Goal: Task Accomplishment & Management: Manage account settings

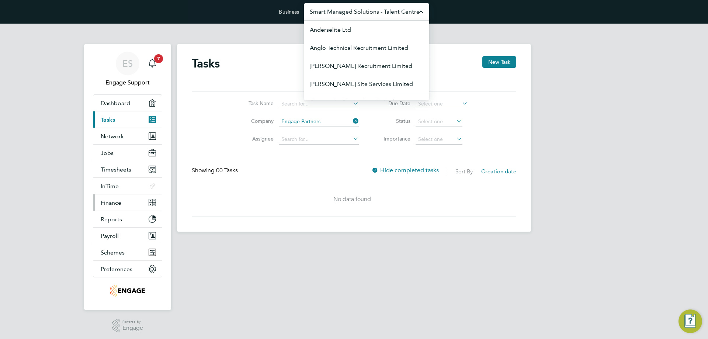
click at [126, 201] on button "Finance" at bounding box center [127, 202] width 69 height 16
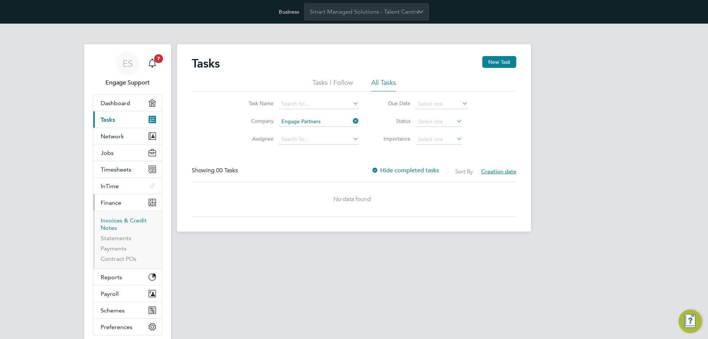
click at [120, 222] on link "Invoices & Credit Notes" at bounding box center [124, 224] width 46 height 14
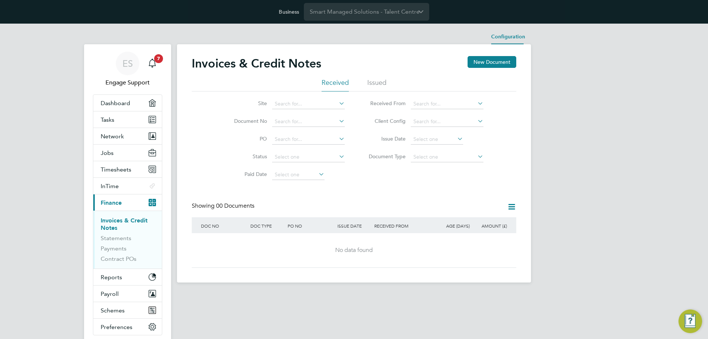
click at [494, 39] on li "Configuration" at bounding box center [508, 37] width 34 height 15
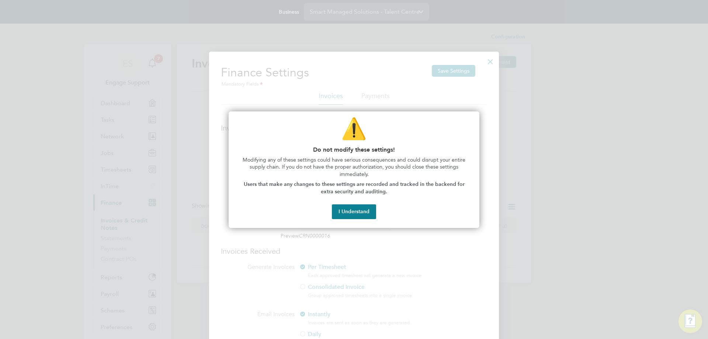
scroll to position [325, 290]
click at [349, 213] on button "I Understand" at bounding box center [354, 211] width 44 height 15
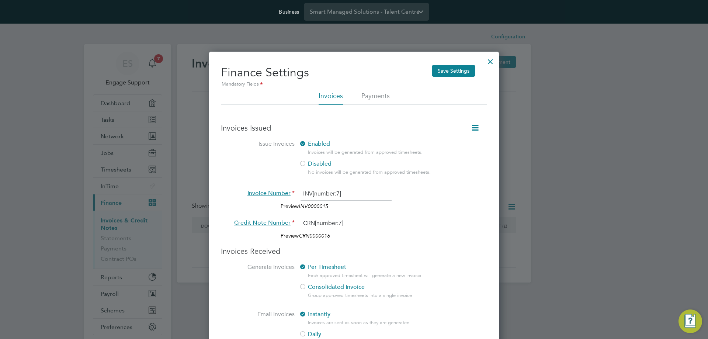
click at [303, 164] on div at bounding box center [302, 163] width 7 height 7
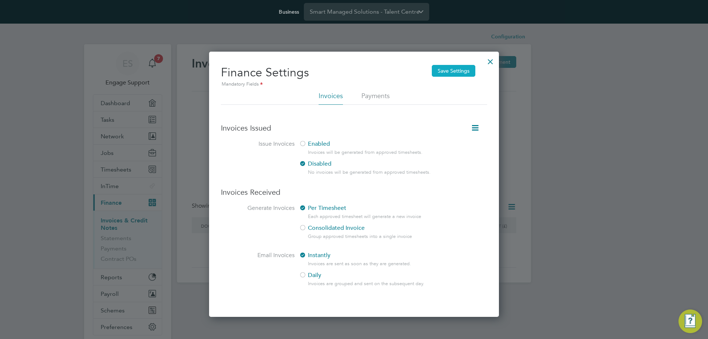
click at [452, 73] on button "Save Settings" at bounding box center [454, 71] width 44 height 12
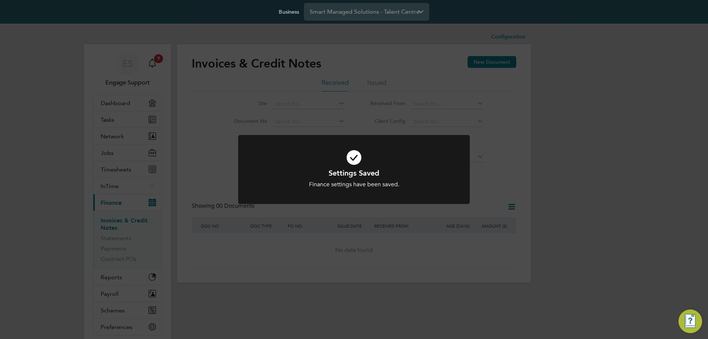
click at [515, 40] on div "Settings Saved Finance settings have been saved. Cancel Okay" at bounding box center [354, 169] width 708 height 339
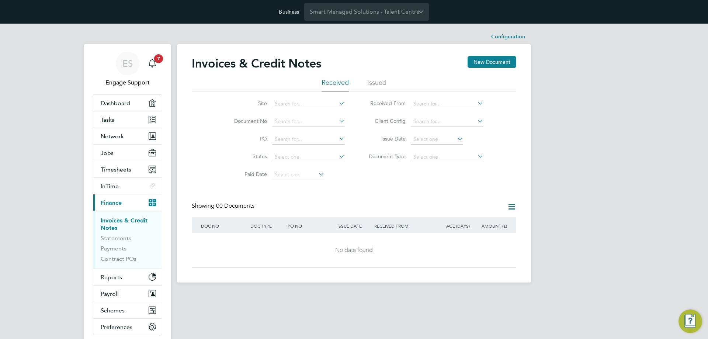
click at [515, 38] on li "Configuration" at bounding box center [508, 37] width 34 height 15
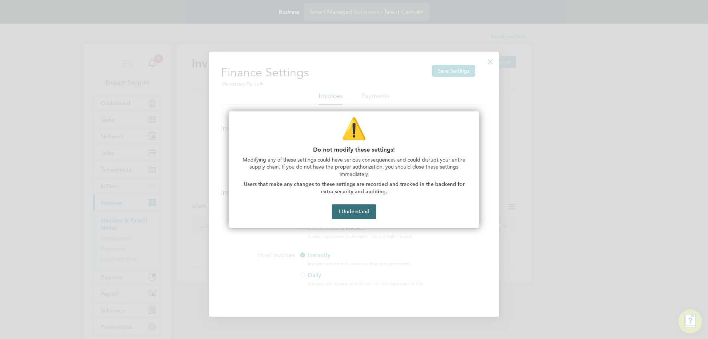
drag, startPoint x: 352, startPoint y: 214, endPoint x: 463, endPoint y: 131, distance: 138.4
click at [353, 214] on button "I Understand" at bounding box center [354, 211] width 44 height 15
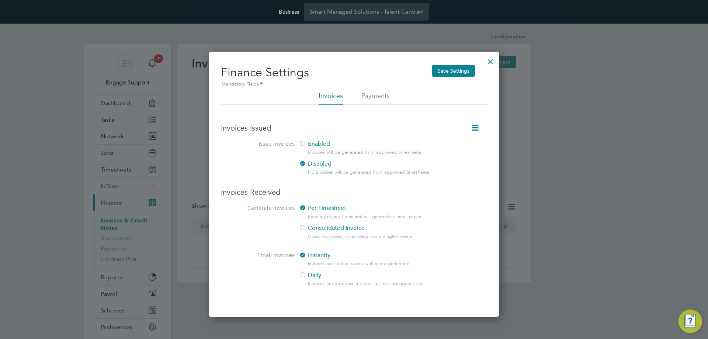
click at [472, 132] on icon at bounding box center [475, 127] width 9 height 9
click at [488, 62] on div at bounding box center [490, 59] width 13 height 13
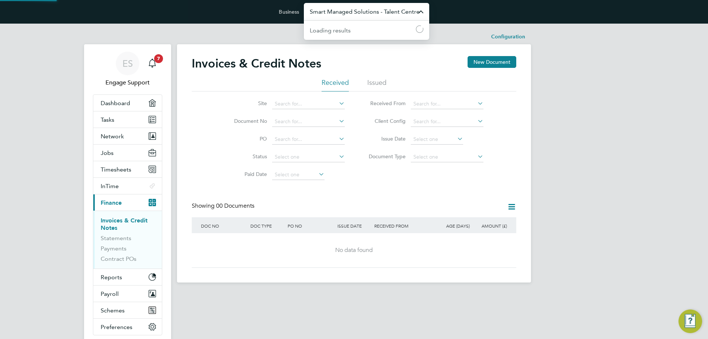
click at [372, 13] on input "Smart Managed Solutions - Talent Centre" at bounding box center [366, 11] width 125 height 17
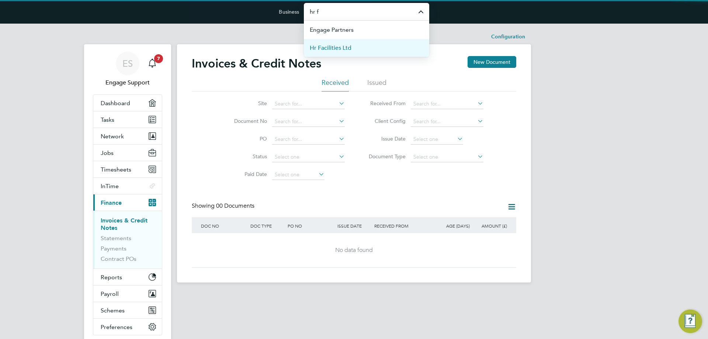
click at [361, 48] on li "Hr Facilities Ltd" at bounding box center [366, 48] width 125 height 18
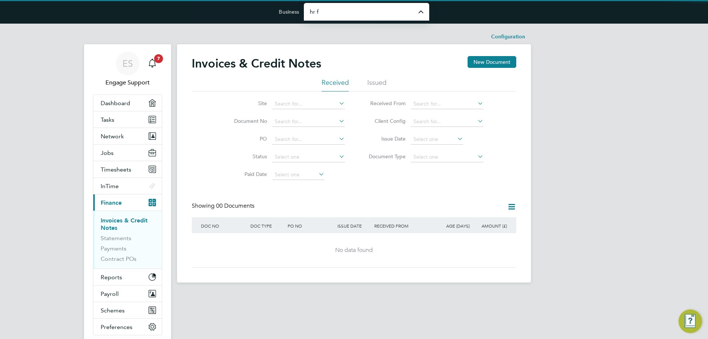
type input "Hr Facilities Ltd"
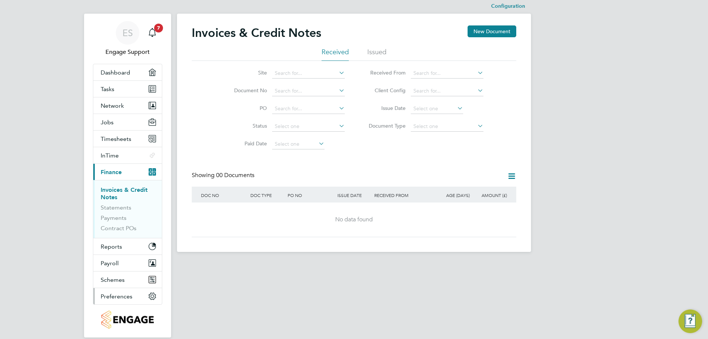
scroll to position [61, 0]
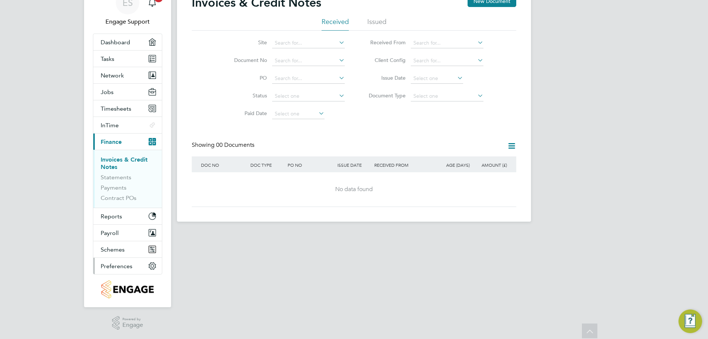
click at [125, 265] on span "Preferences" at bounding box center [117, 266] width 32 height 7
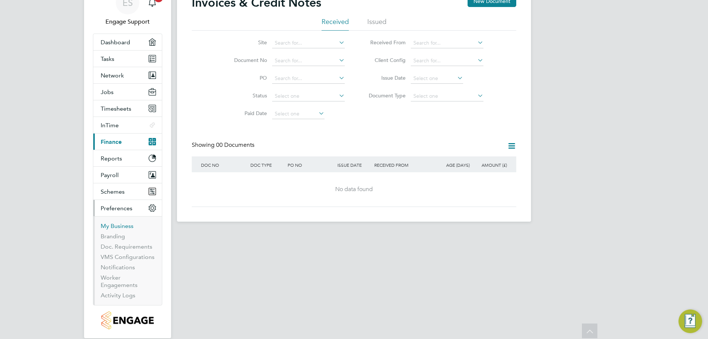
drag, startPoint x: 119, startPoint y: 228, endPoint x: 142, endPoint y: 227, distance: 22.5
click at [119, 227] on link "My Business" at bounding box center [117, 225] width 33 height 7
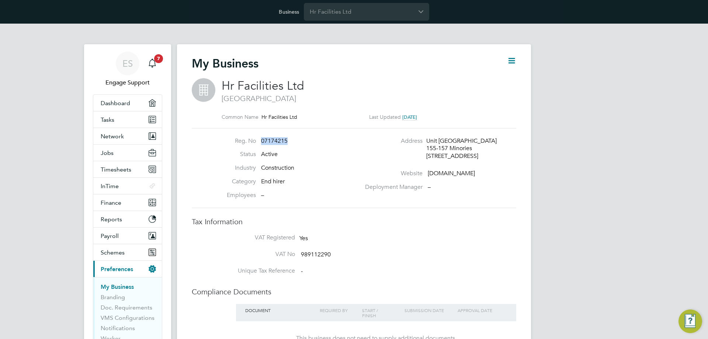
drag, startPoint x: 262, startPoint y: 140, endPoint x: 287, endPoint y: 139, distance: 25.1
click at [287, 139] on span "07174215" at bounding box center [274, 140] width 27 height 7
copy span "07174215"
drag, startPoint x: 428, startPoint y: 140, endPoint x: 480, endPoint y: 155, distance: 53.8
click at [480, 155] on div "Unit 201 Portsoken House 155-157 Minories London, EC2N 1LJ" at bounding box center [461, 148] width 70 height 23
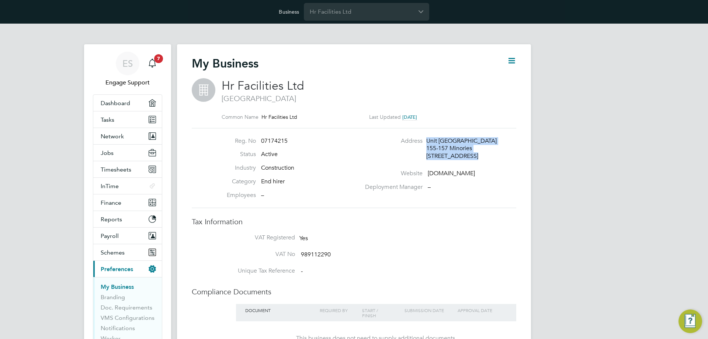
copy div "Unit 201 Portsoken House 155-157 Minories London, EC2N 1LJ"
click at [372, 10] on input "Hr Facilities Ltd" at bounding box center [366, 11] width 125 height 17
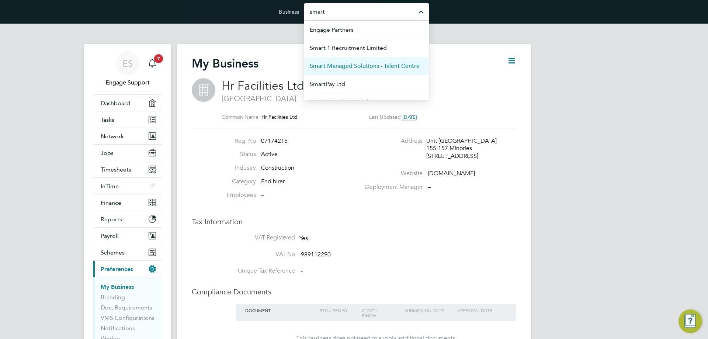
click at [352, 70] on span "Smart Managed Solutions - Talent Centre" at bounding box center [365, 66] width 110 height 9
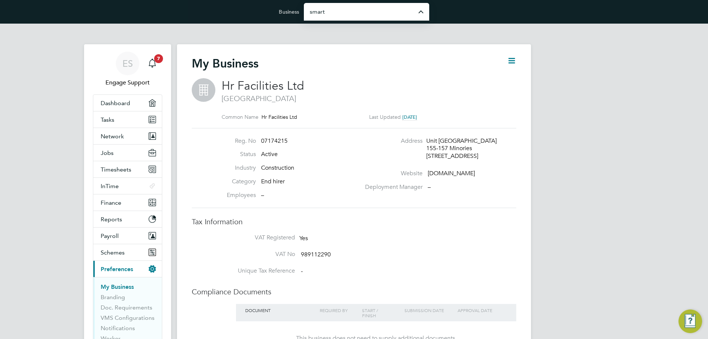
type input "Smart Managed Solutions - Talent Centre"
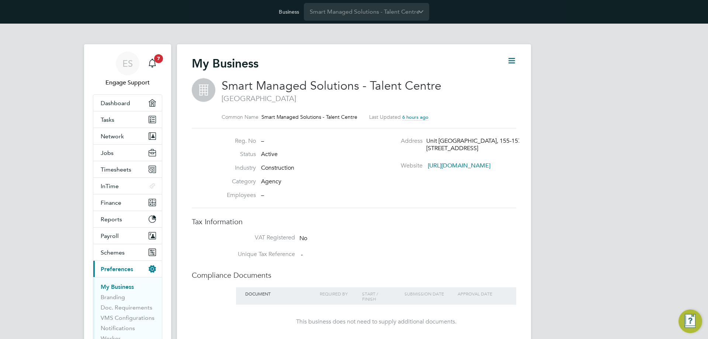
click at [277, 88] on span "Smart Managed Solutions - Talent Centre" at bounding box center [332, 86] width 220 height 14
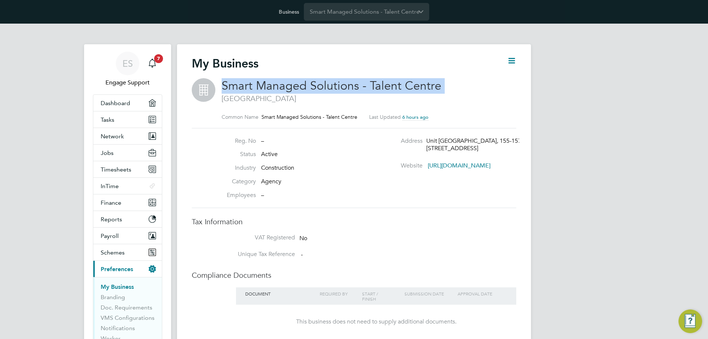
click at [277, 88] on span "Smart Managed Solutions - Talent Centre" at bounding box center [332, 86] width 220 height 14
copy h2 "Smart Managed Solutions - Talent Centre"
click at [117, 134] on span "Network" at bounding box center [112, 136] width 23 height 7
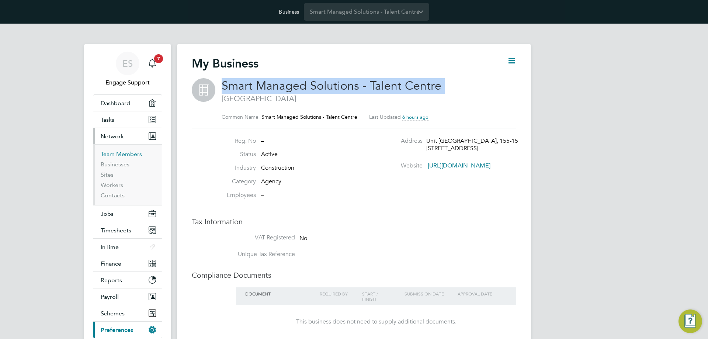
click at [122, 151] on link "Team Members" at bounding box center [121, 154] width 41 height 7
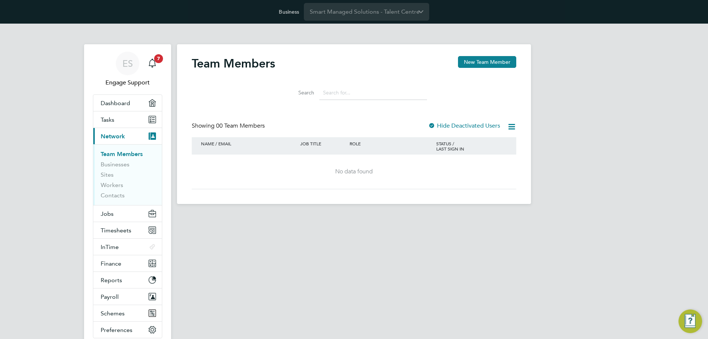
drag, startPoint x: 421, startPoint y: 286, endPoint x: 399, endPoint y: 263, distance: 31.3
click at [422, 216] on html "Business Smart Managed Solutions - Talent Centre ES Engage Support Notification…" at bounding box center [354, 108] width 708 height 216
click at [504, 60] on button "New Team Member" at bounding box center [487, 62] width 58 height 12
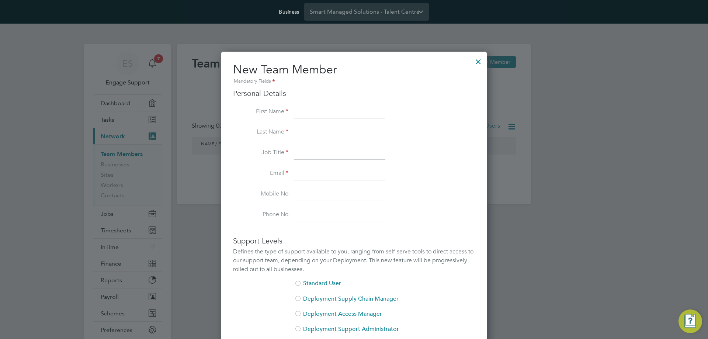
click at [342, 113] on input at bounding box center [339, 112] width 91 height 13
click at [314, 172] on input at bounding box center [339, 173] width 91 height 13
paste input "JM.SMS-TC@engagedeployment.com"
type input "JM.SMS-TC@engagedeployment.com"
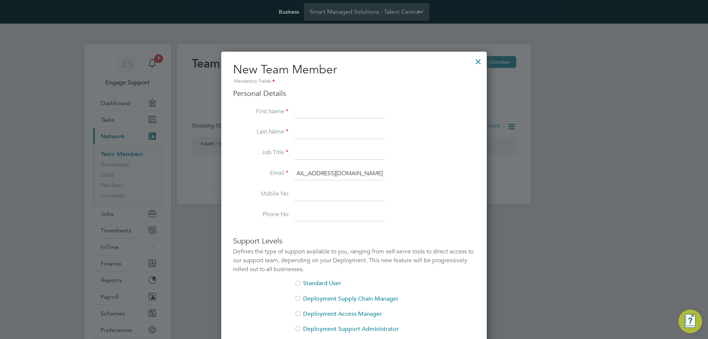
click at [326, 114] on input at bounding box center [339, 112] width 91 height 13
type input "Joe"
type input "Moore"
click at [269, 151] on label "Job Title" at bounding box center [260, 153] width 55 height 8
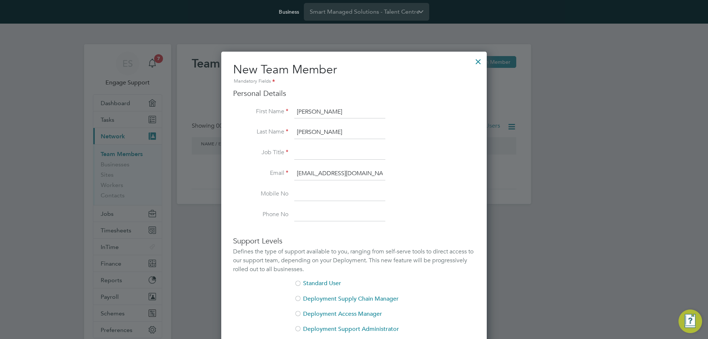
click at [297, 152] on input at bounding box center [339, 152] width 91 height 13
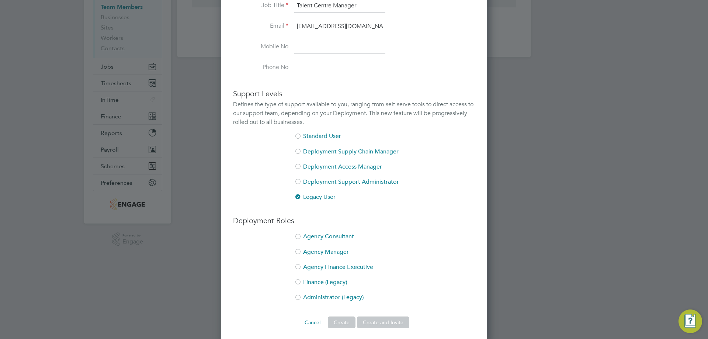
scroll to position [148, 0]
type input "Talent Centre Manager"
click at [298, 296] on div at bounding box center [297, 297] width 7 height 7
click at [373, 322] on button "Create and Invite" at bounding box center [383, 322] width 52 height 12
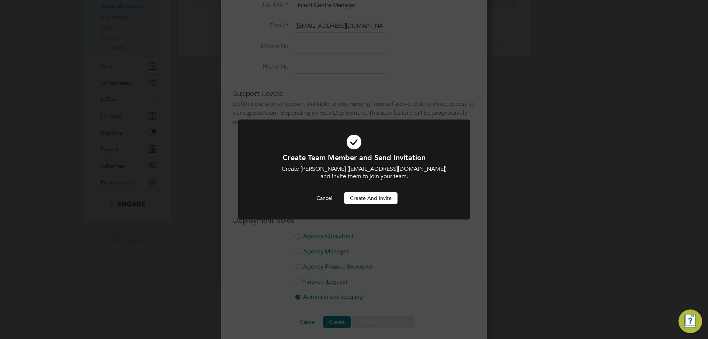
scroll to position [0, 0]
click at [374, 195] on button "Create and invite" at bounding box center [370, 198] width 53 height 12
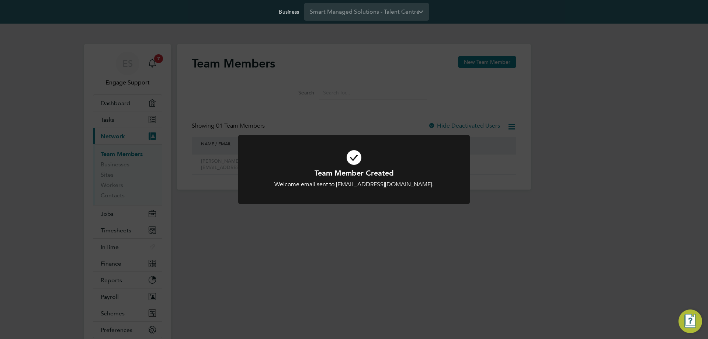
click at [462, 60] on div "Team Member Created Welcome email sent to JM.SMS-TC@engagedeployment.com. Cance…" at bounding box center [354, 169] width 708 height 339
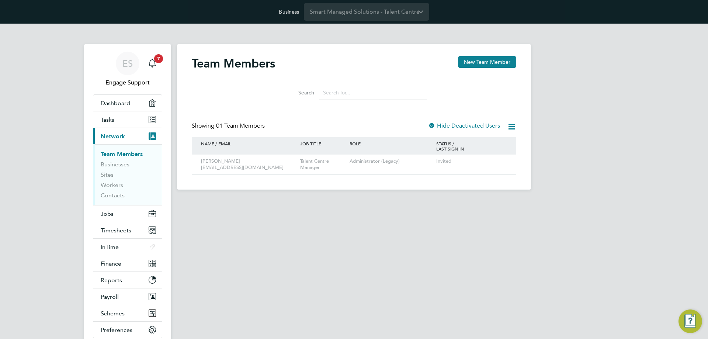
click at [478, 60] on button "New Team Member" at bounding box center [487, 62] width 58 height 12
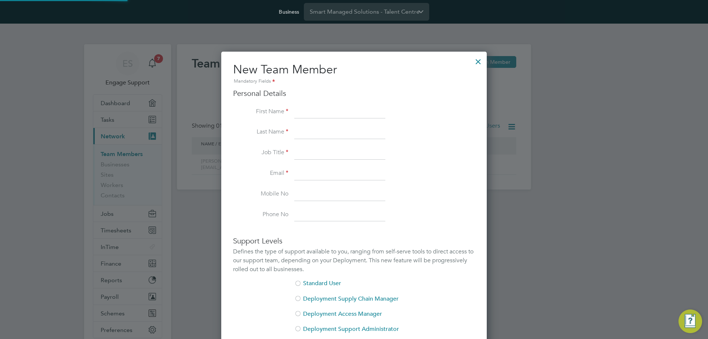
scroll to position [439, 266]
click at [317, 171] on input at bounding box center [339, 173] width 91 height 13
paste input "BH.SMS-TC@engagedeployment.com"
type input "BH.SMS-TC@engagedeployment.com"
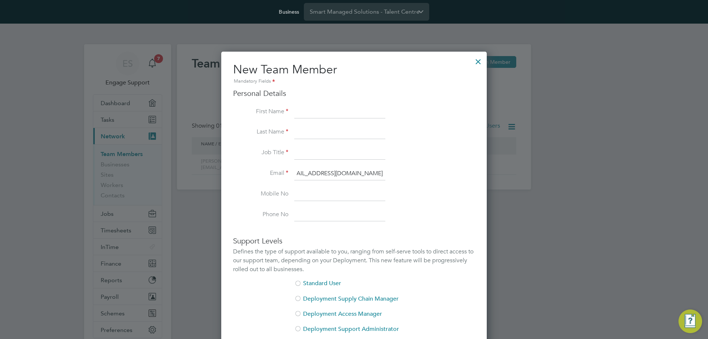
click at [325, 115] on input at bounding box center [339, 112] width 91 height 13
type input "Bryony"
drag, startPoint x: 263, startPoint y: 135, endPoint x: 297, endPoint y: 134, distance: 34.7
click at [264, 135] on label "Last Name" at bounding box center [260, 132] width 55 height 8
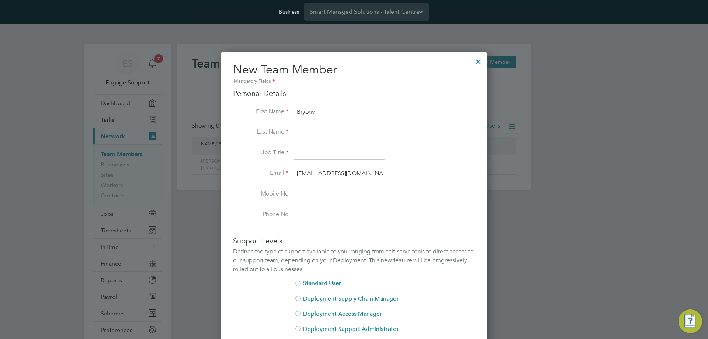
click at [301, 134] on input at bounding box center [339, 132] width 91 height 13
click at [305, 130] on input "Satwar-Head" at bounding box center [339, 132] width 91 height 13
type input "Sarwar-Head"
click at [272, 147] on li "Job Title" at bounding box center [354, 156] width 242 height 21
click at [303, 153] on input at bounding box center [339, 152] width 91 height 13
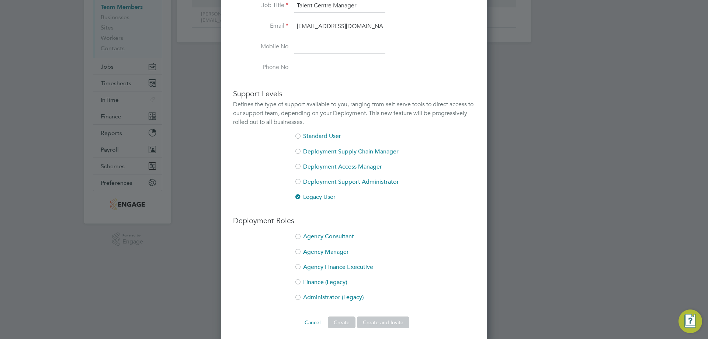
scroll to position [151, 0]
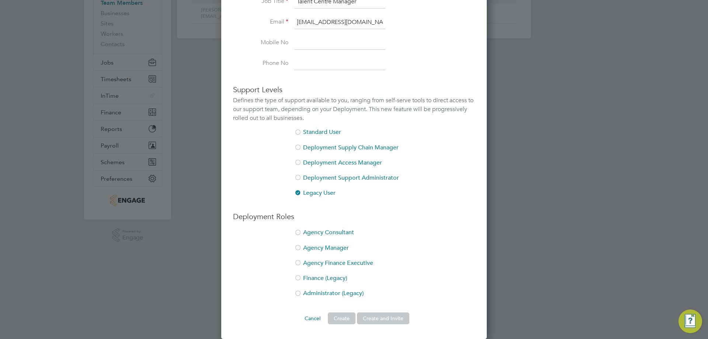
type input "Talent Centre Manager"
click at [298, 295] on div at bounding box center [297, 293] width 7 height 7
click at [391, 320] on button "Create and Invite" at bounding box center [383, 318] width 52 height 12
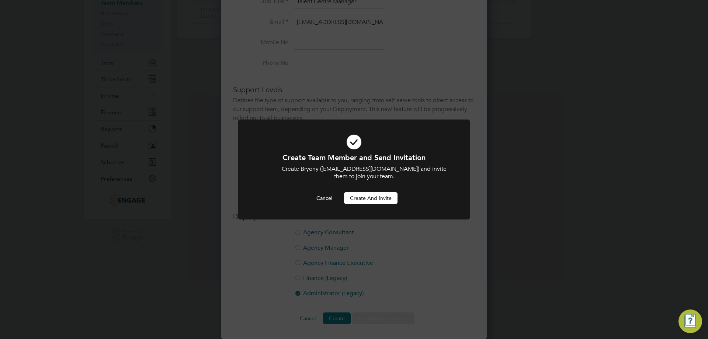
scroll to position [0, 0]
click at [381, 197] on button "Create and invite" at bounding box center [370, 198] width 53 height 12
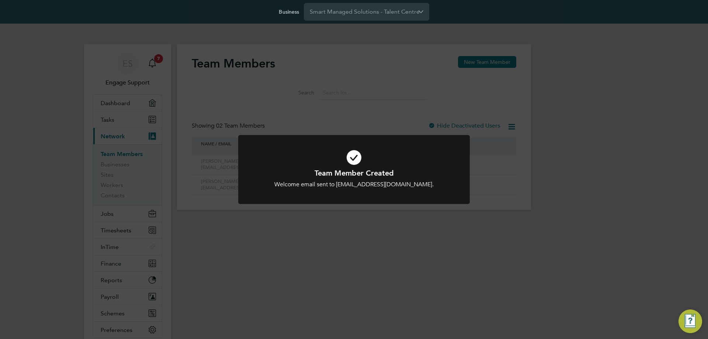
click at [591, 235] on div "Team Member Created Welcome email sent to BH.SMS-TC@engagedeployment.com. Cance…" at bounding box center [354, 169] width 708 height 339
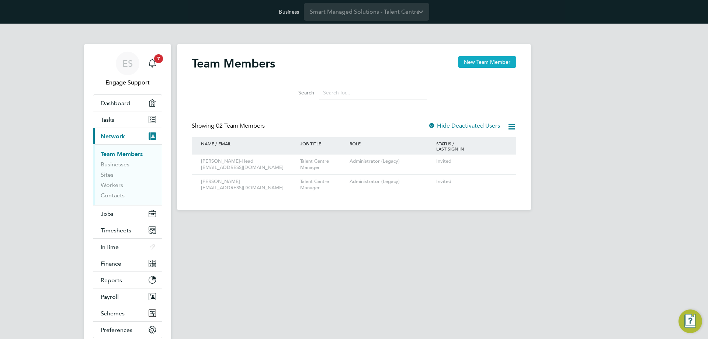
click at [501, 63] on button "New Team Member" at bounding box center [487, 62] width 58 height 12
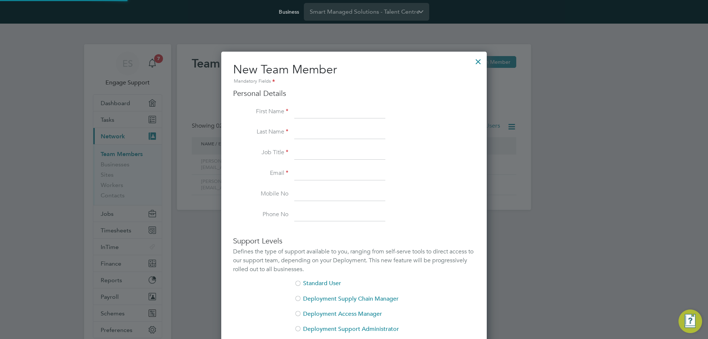
scroll to position [439, 266]
click at [341, 112] on input at bounding box center [339, 112] width 91 height 13
type input "Sam"
type input "e"
type input "Jenner"
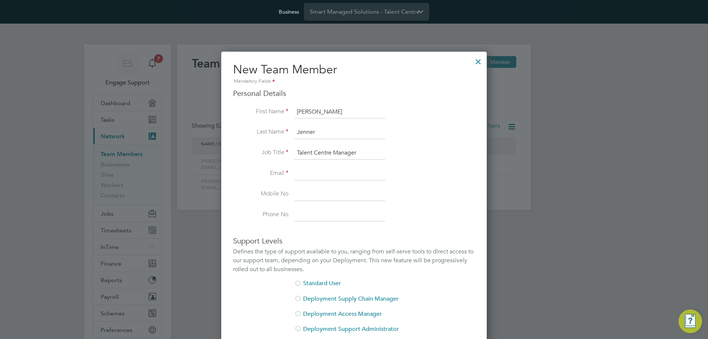
type input "Talent Centre Manager"
click at [310, 172] on input at bounding box center [339, 173] width 91 height 13
paste input "SJ.SMS-TC@engagedeployment.com"
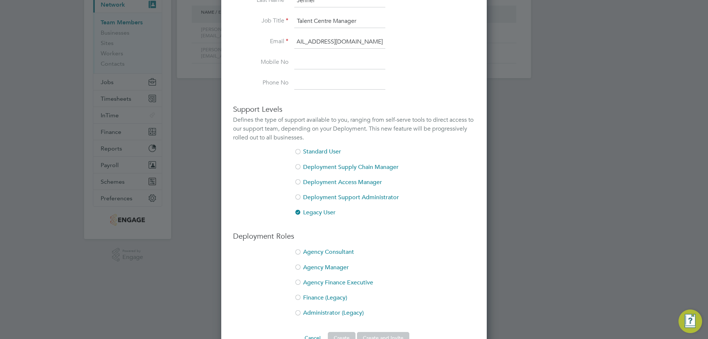
scroll to position [151, 0]
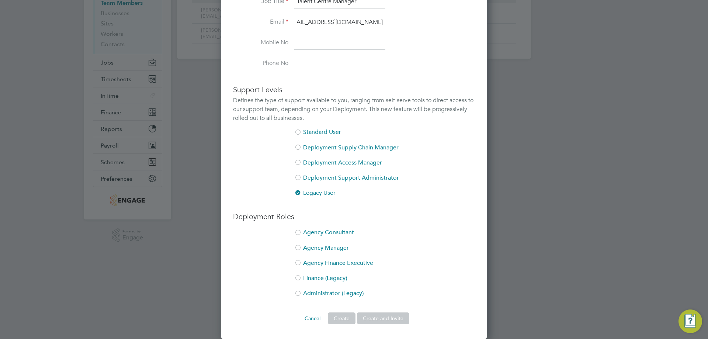
type input "SJ.SMS-TC@engagedeployment.com"
click at [298, 294] on div at bounding box center [297, 293] width 7 height 7
click at [388, 314] on button "Create and Invite" at bounding box center [383, 318] width 52 height 12
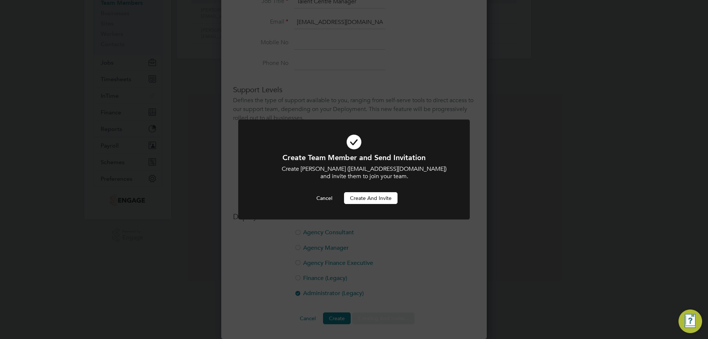
click at [385, 198] on button "Create and invite" at bounding box center [370, 198] width 53 height 12
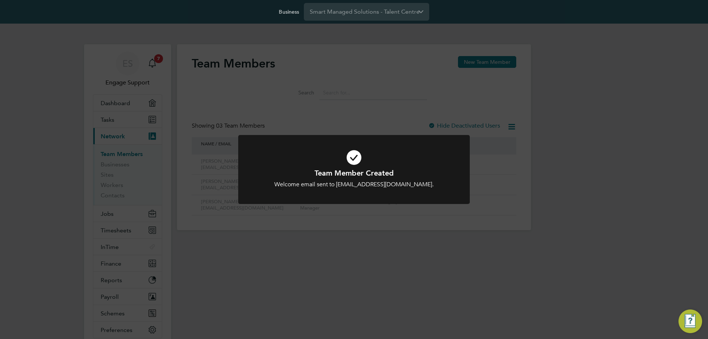
click at [383, 257] on div "Team Member Created Welcome email sent to SJ.SMS-TC@engagedeployment.com. Cance…" at bounding box center [354, 169] width 708 height 339
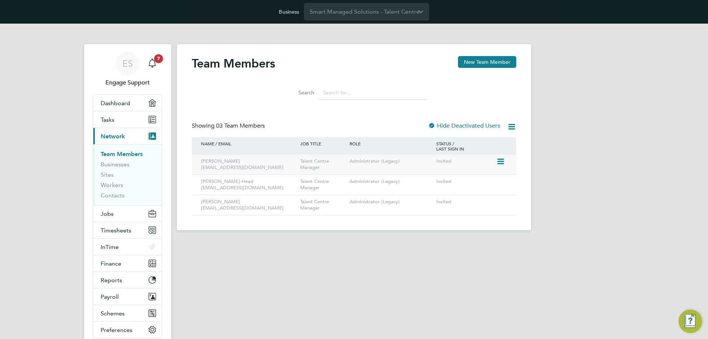
drag, startPoint x: 279, startPoint y: 170, endPoint x: 202, endPoint y: 168, distance: 77.1
click at [202, 168] on div "Sam Jenner sj.sms-tc@engagedeployment.com" at bounding box center [248, 165] width 99 height 20
copy div "sj.sms-tc@engagedeployment.com"
drag, startPoint x: 201, startPoint y: 189, endPoint x: 280, endPoint y: 188, distance: 79.7
click at [280, 188] on div "Bryony Sarwar-Head bh.sms-tc@engagedeployment.com" at bounding box center [248, 185] width 99 height 20
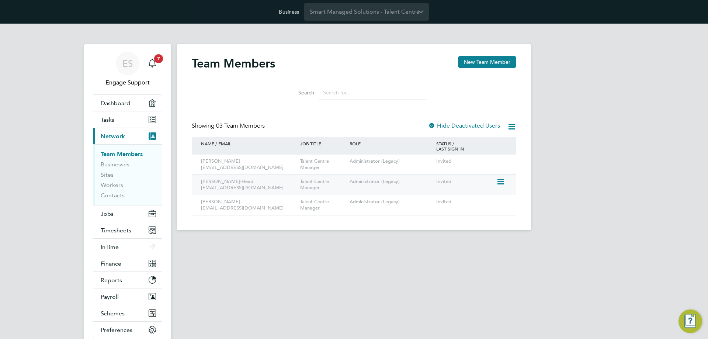
copy div "bh.sms-tc@engagedeployment.com"
drag, startPoint x: 201, startPoint y: 210, endPoint x: 279, endPoint y: 206, distance: 78.3
click at [279, 206] on div "Joe Moore jm.sms-tc@engagedeployment.com" at bounding box center [248, 205] width 99 height 20
copy div "jm.sms-tc@engagedeployment.com"
click at [341, 242] on html "Business Smart Managed Solutions - Talent Centre ES Engage Support Notification…" at bounding box center [354, 121] width 708 height 242
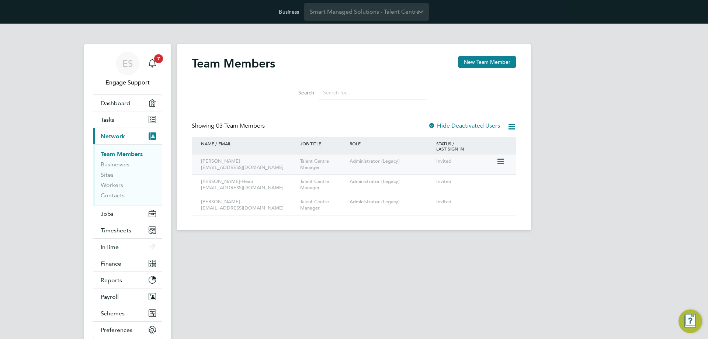
click at [500, 163] on icon at bounding box center [500, 161] width 7 height 9
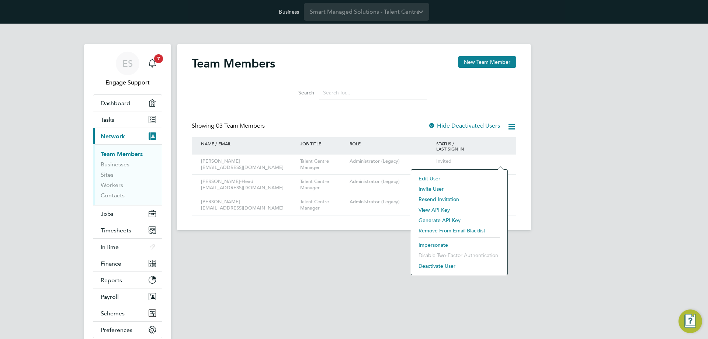
click at [443, 244] on li "Impersonate" at bounding box center [459, 245] width 89 height 10
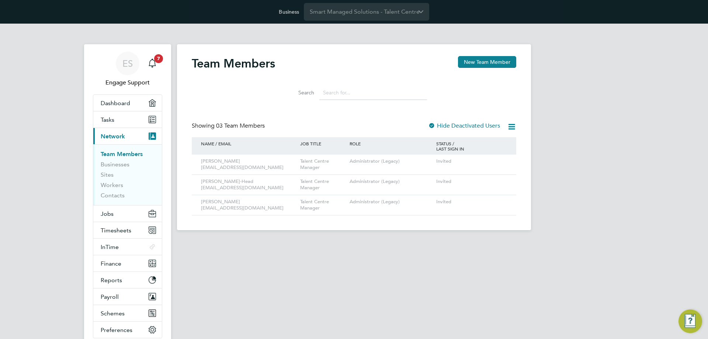
drag, startPoint x: 69, startPoint y: 99, endPoint x: 72, endPoint y: 99, distance: 3.7
click at [69, 99] on div "ES Engage Support Notifications 7 Applications: Dashboard Tasks Current page: N…" at bounding box center [354, 133] width 708 height 218
click at [379, 13] on input "Smart Managed Solutions - Talent Centre" at bounding box center [366, 11] width 125 height 17
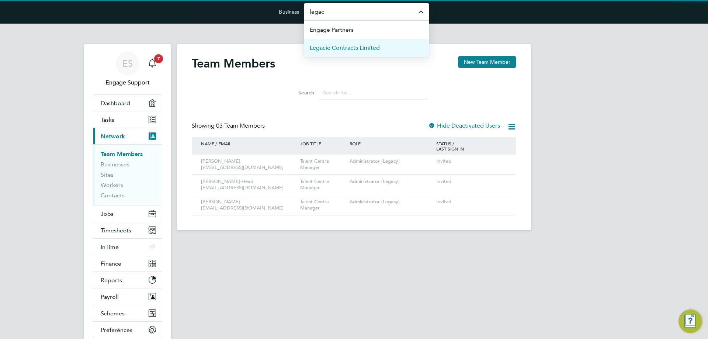
click at [388, 50] on li "Legacie Contracts Limited" at bounding box center [366, 48] width 125 height 18
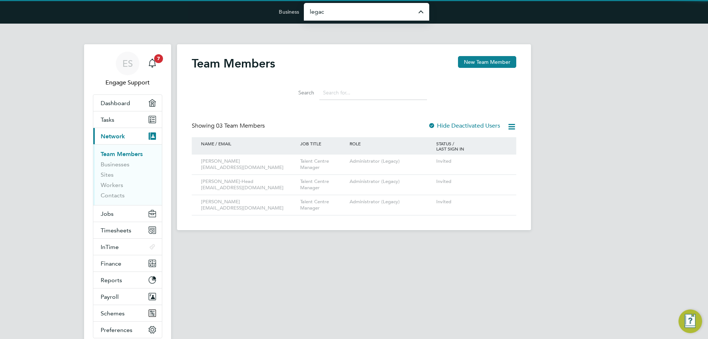
type input "Legacie Contracts Limited"
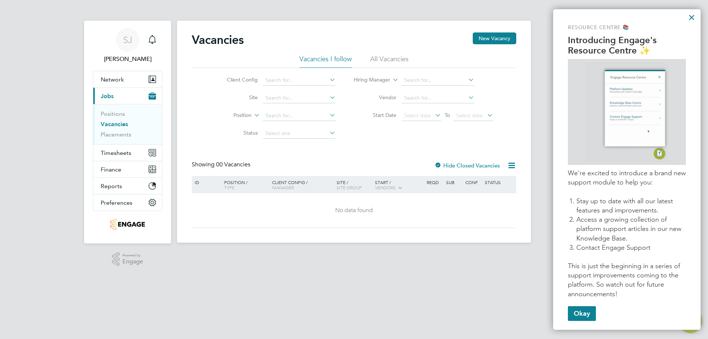
click at [693, 17] on button "×" at bounding box center [691, 17] width 7 height 12
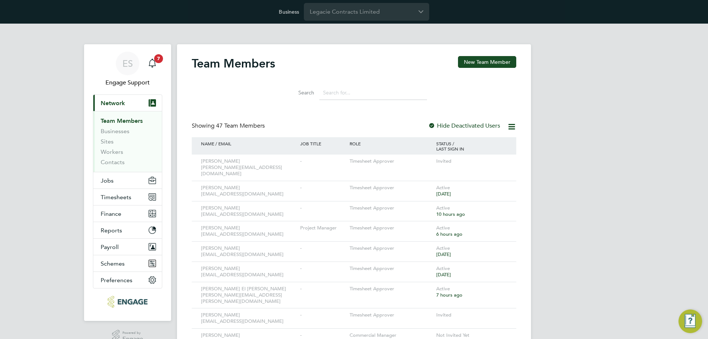
click at [324, 92] on input at bounding box center [374, 93] width 108 height 14
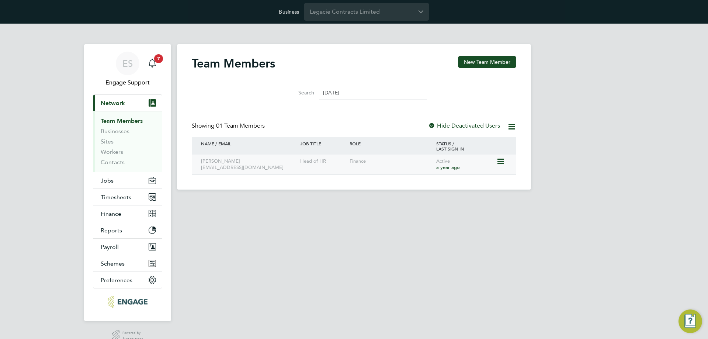
type input "[DATE]"
click at [498, 162] on icon at bounding box center [500, 161] width 7 height 9
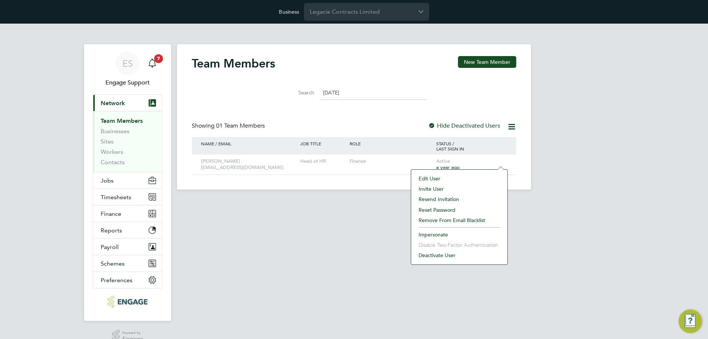
click at [453, 220] on li "Remove From Email Blacklist" at bounding box center [459, 220] width 89 height 10
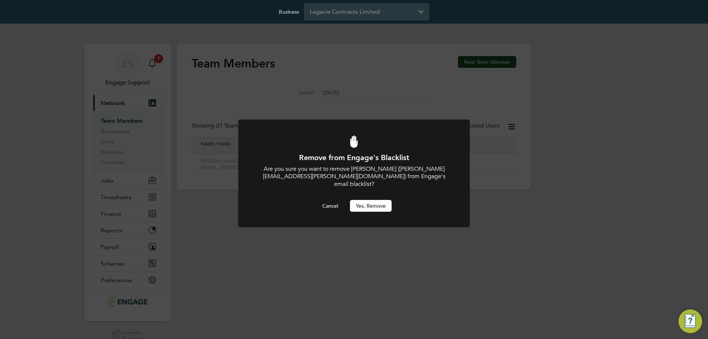
click at [363, 200] on button "Yes, Remove" at bounding box center [371, 206] width 42 height 12
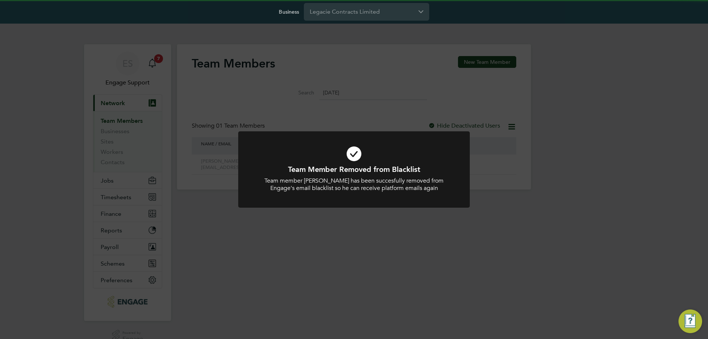
drag, startPoint x: 511, startPoint y: 215, endPoint x: 508, endPoint y: 208, distance: 7.5
click at [510, 215] on div "Team Member Removed from Blacklist Team member Juliette McMahon has been succes…" at bounding box center [354, 169] width 708 height 339
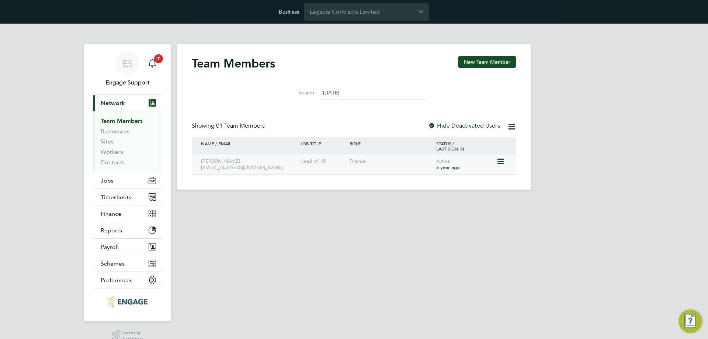
click at [500, 162] on icon at bounding box center [500, 161] width 7 height 9
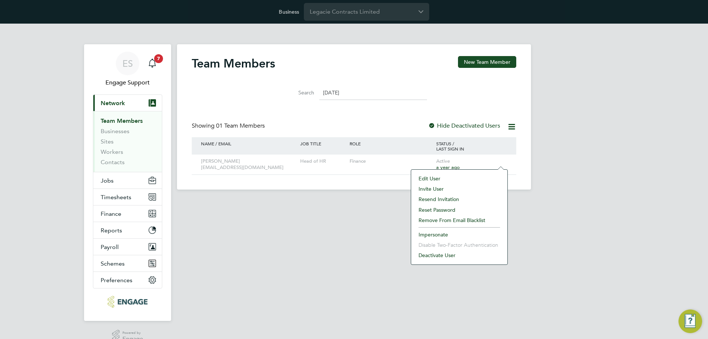
click at [459, 200] on li "Resend Invitation" at bounding box center [459, 199] width 89 height 10
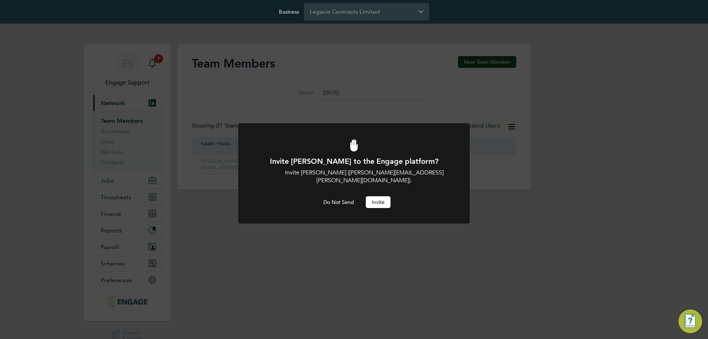
click at [380, 196] on button "Invite" at bounding box center [378, 202] width 25 height 12
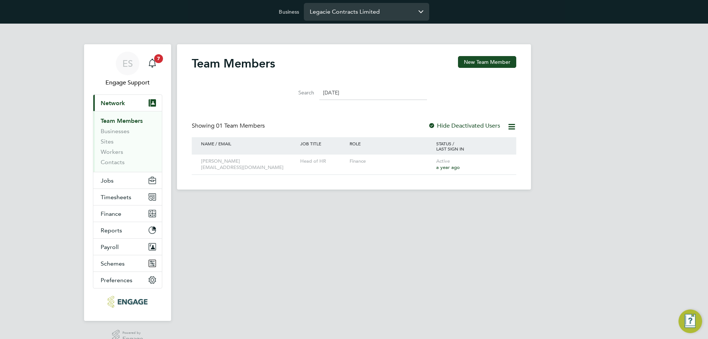
click at [374, 12] on input "Legacie Contracts Limited" at bounding box center [366, 11] width 125 height 17
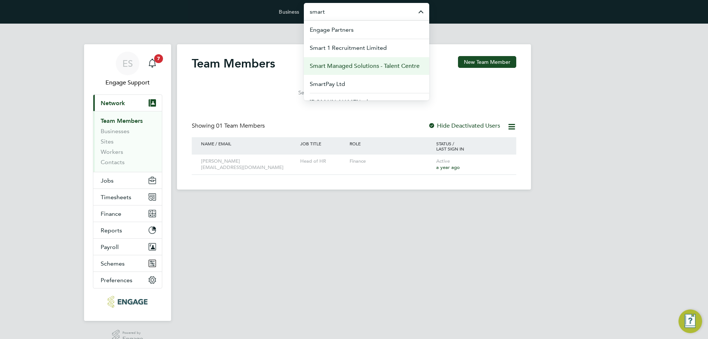
click at [369, 61] on li "Smart Managed Solutions - Talent Centre" at bounding box center [366, 66] width 125 height 18
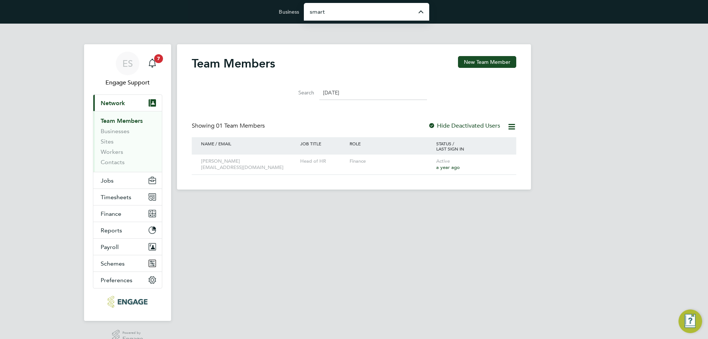
type input "Smart Managed Solutions - Talent Centre"
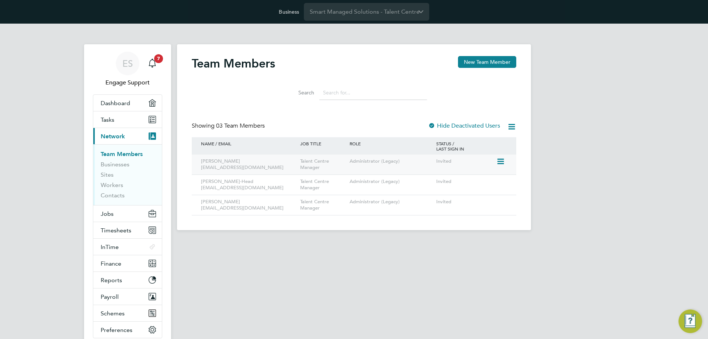
click at [279, 170] on div "[PERSON_NAME] [EMAIL_ADDRESS][DOMAIN_NAME]" at bounding box center [248, 165] width 99 height 20
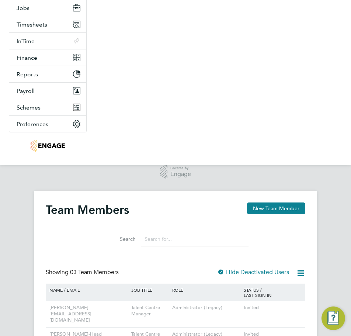
scroll to position [237, 0]
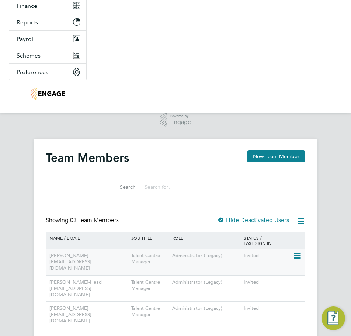
drag, startPoint x: 128, startPoint y: 263, endPoint x: 49, endPoint y: 262, distance: 79.0
click at [49, 262] on div "[PERSON_NAME] [EMAIL_ADDRESS][DOMAIN_NAME]" at bounding box center [89, 262] width 82 height 26
copy div "[EMAIL_ADDRESS][DOMAIN_NAME]"
drag, startPoint x: 127, startPoint y: 283, endPoint x: 49, endPoint y: 283, distance: 77.5
click at [49, 283] on div "[PERSON_NAME]-Head [EMAIL_ADDRESS][DOMAIN_NAME]" at bounding box center [89, 289] width 82 height 26
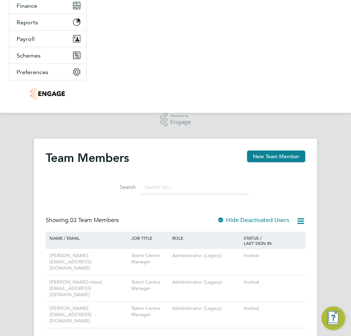
copy div "[EMAIL_ADDRESS][DOMAIN_NAME]"
drag, startPoint x: 127, startPoint y: 304, endPoint x: 49, endPoint y: 304, distance: 78.6
click at [49, 304] on div "[PERSON_NAME] [EMAIL_ADDRESS][DOMAIN_NAME]" at bounding box center [89, 315] width 82 height 26
copy div "[EMAIL_ADDRESS][DOMAIN_NAME]"
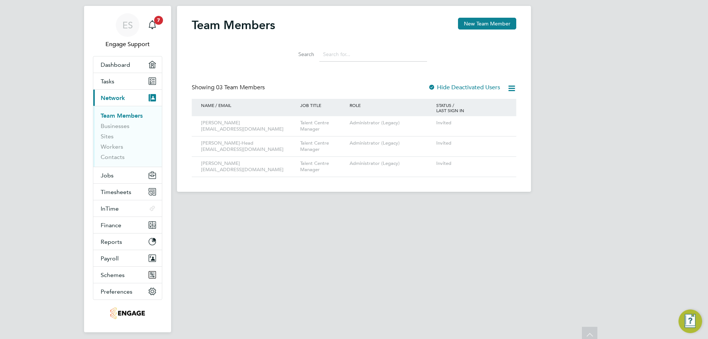
scroll to position [0, 0]
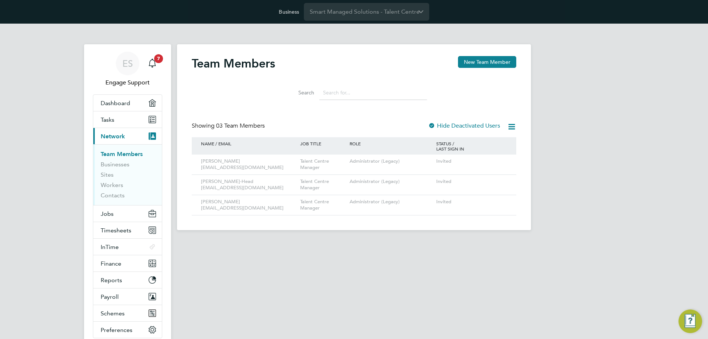
click at [648, 173] on div "ES Engage Support Notifications 7 Applications: Dashboard Tasks Current page: N…" at bounding box center [354, 133] width 708 height 218
drag, startPoint x: 227, startPoint y: 210, endPoint x: 272, endPoint y: 211, distance: 45.8
click at [272, 211] on div "Joe Moore jm.sms-tc@engagedeployment.com" at bounding box center [248, 205] width 99 height 20
click at [272, 236] on app-footer at bounding box center [354, 236] width 354 height 12
click at [367, 14] on input "Smart Managed Solutions - Talent Centre" at bounding box center [366, 11] width 125 height 17
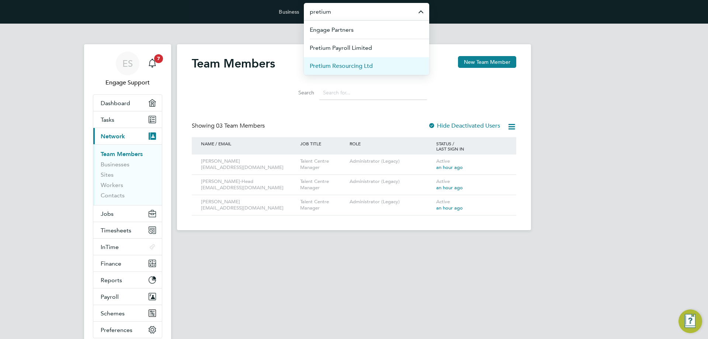
click at [365, 61] on li "Pretium Resourcing Ltd" at bounding box center [366, 66] width 125 height 18
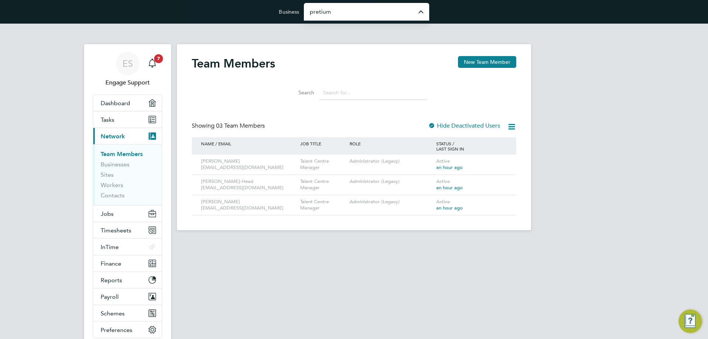
type input "Pretium Resourcing Ltd"
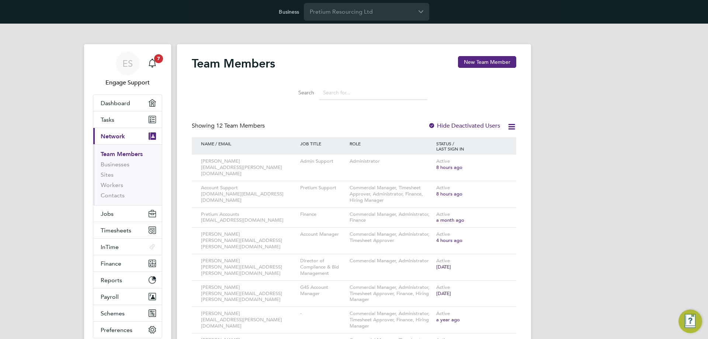
click at [510, 131] on icon at bounding box center [511, 126] width 9 height 9
click at [601, 131] on div "ES Engage Support Notifications 7 Applications: Dashboard Tasks Current page: N…" at bounding box center [354, 252] width 708 height 456
click at [504, 160] on icon at bounding box center [500, 161] width 7 height 9
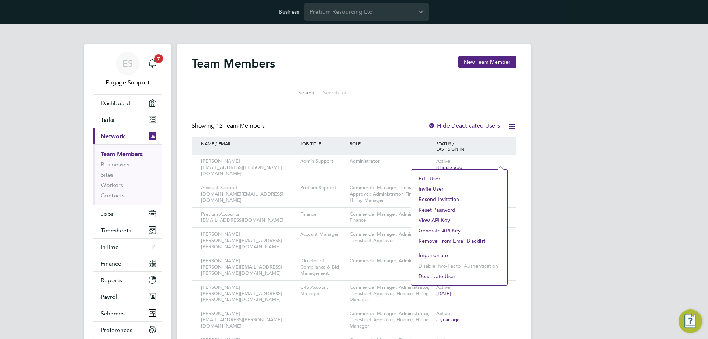
click at [435, 255] on li "Impersonate" at bounding box center [459, 255] width 89 height 10
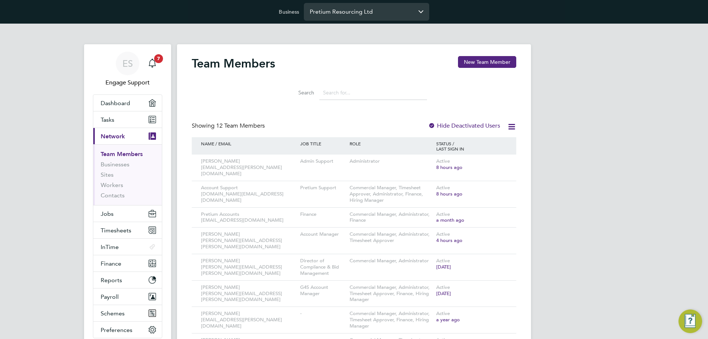
click at [380, 11] on input "Pretium Resourcing Ltd" at bounding box center [366, 11] width 125 height 17
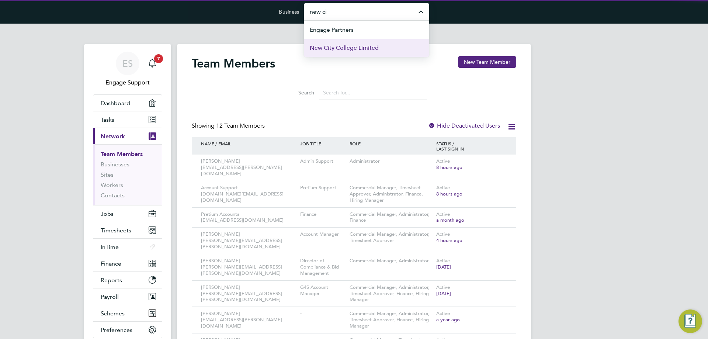
click at [364, 51] on span "New City College Limited" at bounding box center [344, 48] width 69 height 9
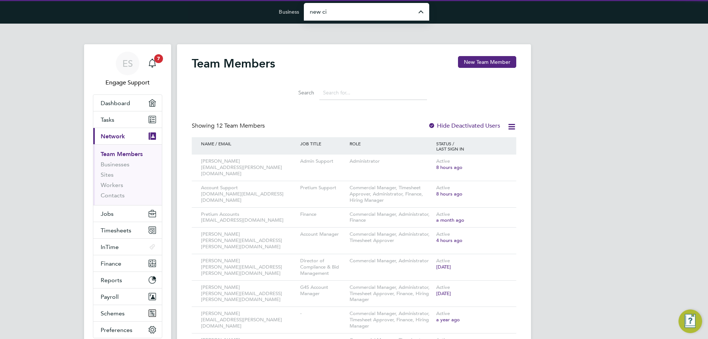
type input "New City College Limited"
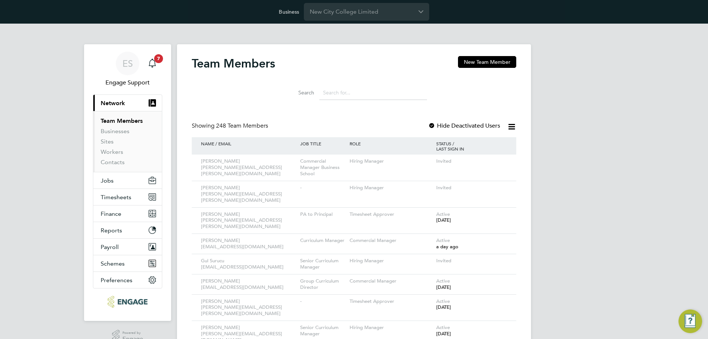
click at [513, 125] on icon at bounding box center [511, 126] width 9 height 9
click at [361, 93] on input at bounding box center [374, 93] width 108 height 14
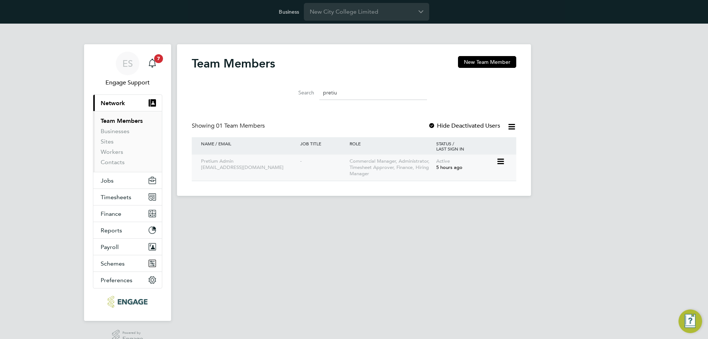
click at [501, 160] on icon at bounding box center [500, 161] width 7 height 9
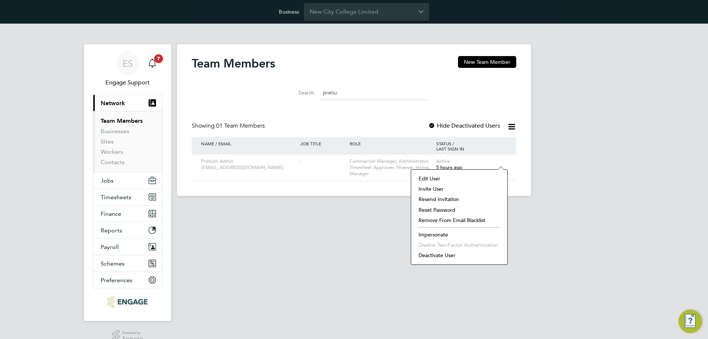
click at [441, 235] on li "Impersonate" at bounding box center [459, 234] width 89 height 10
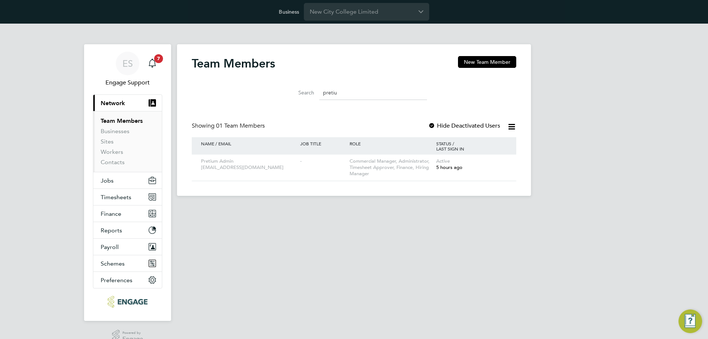
drag, startPoint x: 348, startPoint y: 94, endPoint x: 297, endPoint y: 99, distance: 51.1
click at [297, 99] on div "Search pretiu" at bounding box center [354, 93] width 146 height 14
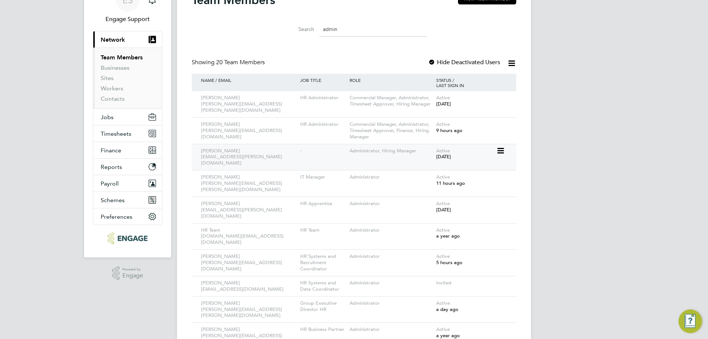
scroll to position [111, 0]
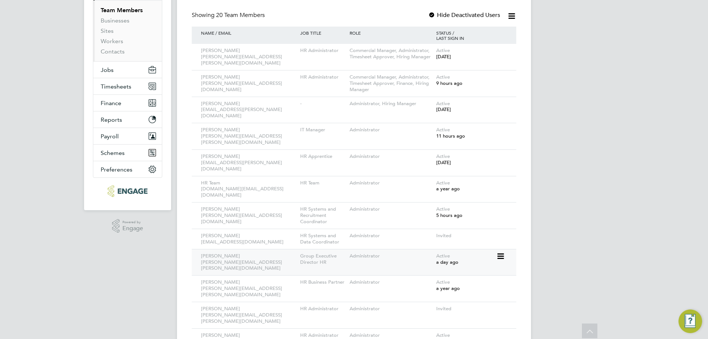
type input "admin"
click at [501, 252] on icon at bounding box center [500, 256] width 7 height 9
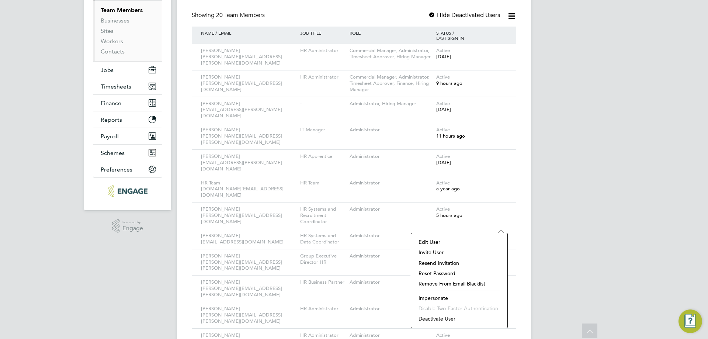
click at [442, 297] on li "Impersonate" at bounding box center [459, 298] width 89 height 10
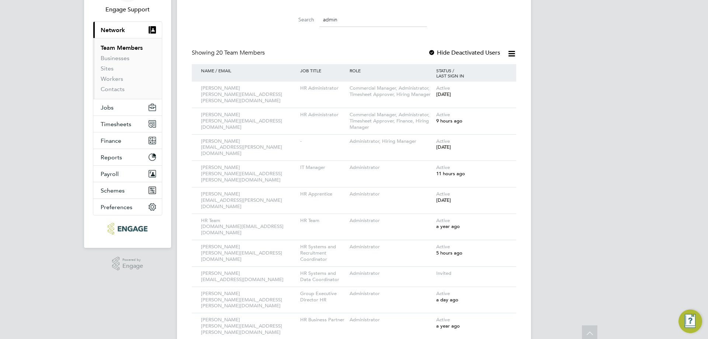
scroll to position [0, 0]
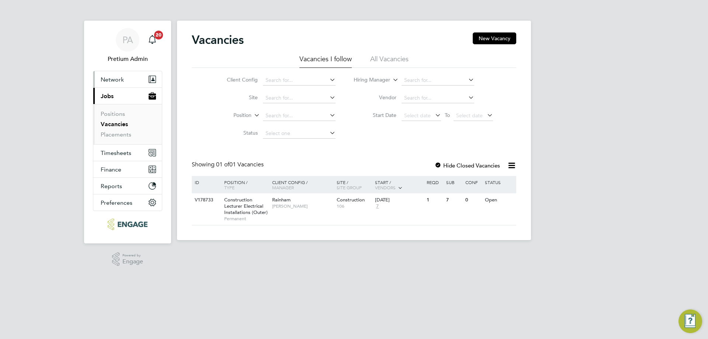
click at [108, 83] on button "Network" at bounding box center [127, 79] width 69 height 16
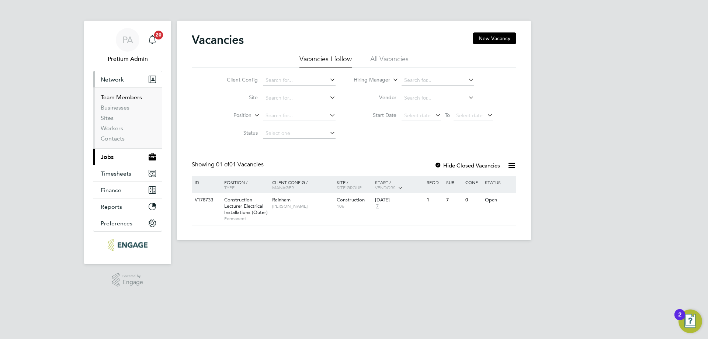
click at [114, 98] on link "Team Members" at bounding box center [121, 97] width 41 height 7
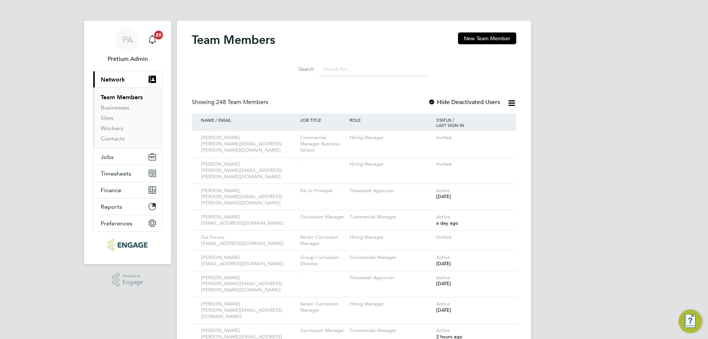
click at [513, 104] on icon at bounding box center [511, 103] width 9 height 9
click at [113, 106] on link "Businesses" at bounding box center [115, 107] width 29 height 7
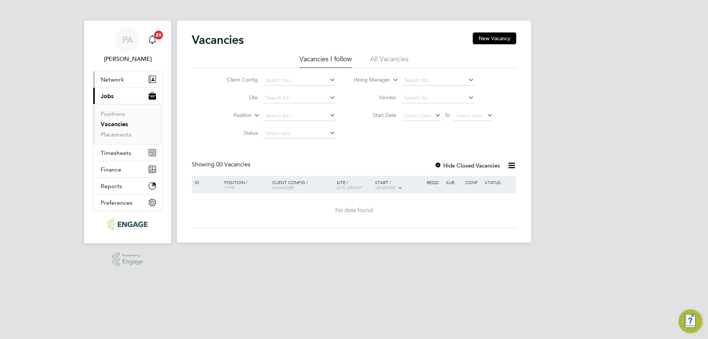
drag, startPoint x: 128, startPoint y: 81, endPoint x: 128, endPoint y: 89, distance: 8.1
click at [128, 81] on button "Network" at bounding box center [127, 79] width 69 height 16
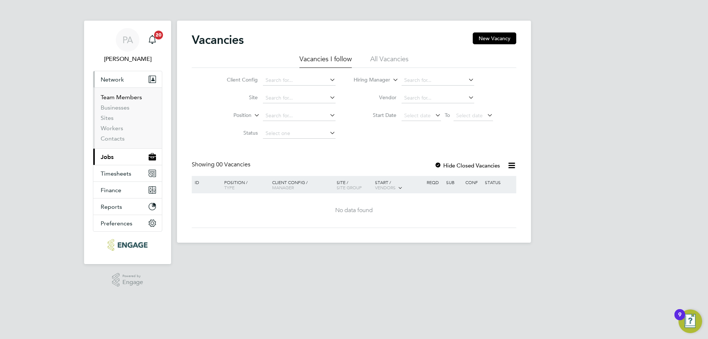
click at [126, 98] on link "Team Members" at bounding box center [121, 97] width 41 height 7
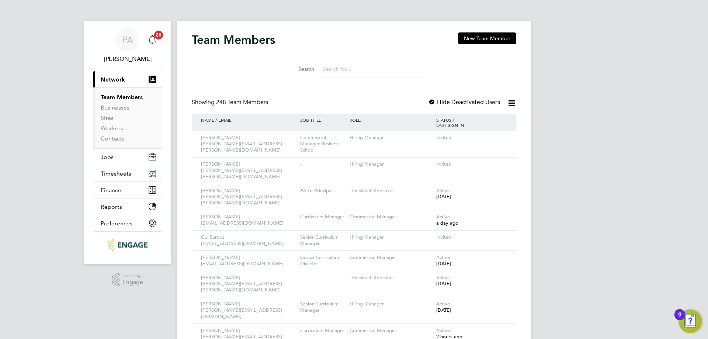
click at [512, 103] on icon at bounding box center [511, 103] width 9 height 9
click at [112, 107] on link "Businesses" at bounding box center [115, 107] width 29 height 7
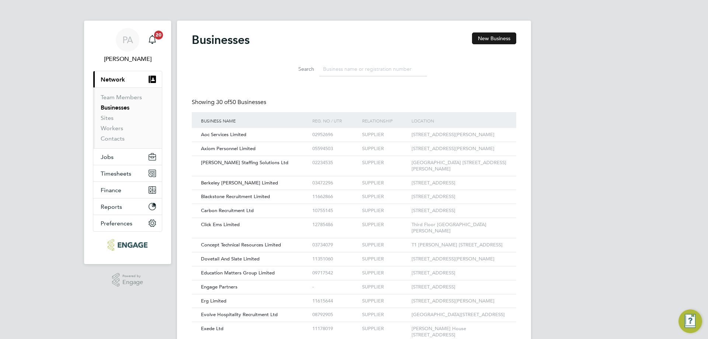
click at [501, 41] on button "New Business" at bounding box center [494, 38] width 44 height 12
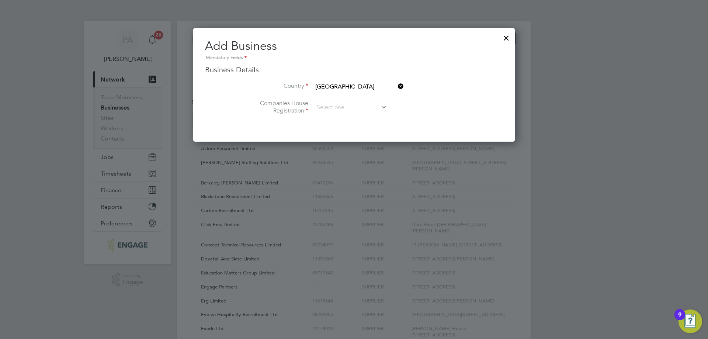
click at [505, 38] on div at bounding box center [506, 36] width 13 height 13
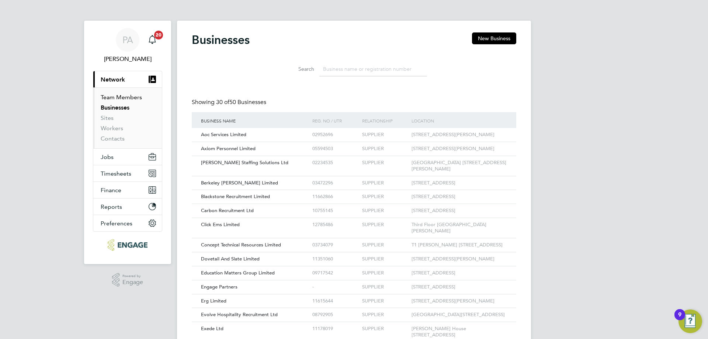
click at [102, 96] on link "Team Members" at bounding box center [121, 97] width 41 height 7
